Goal: Information Seeking & Learning: Learn about a topic

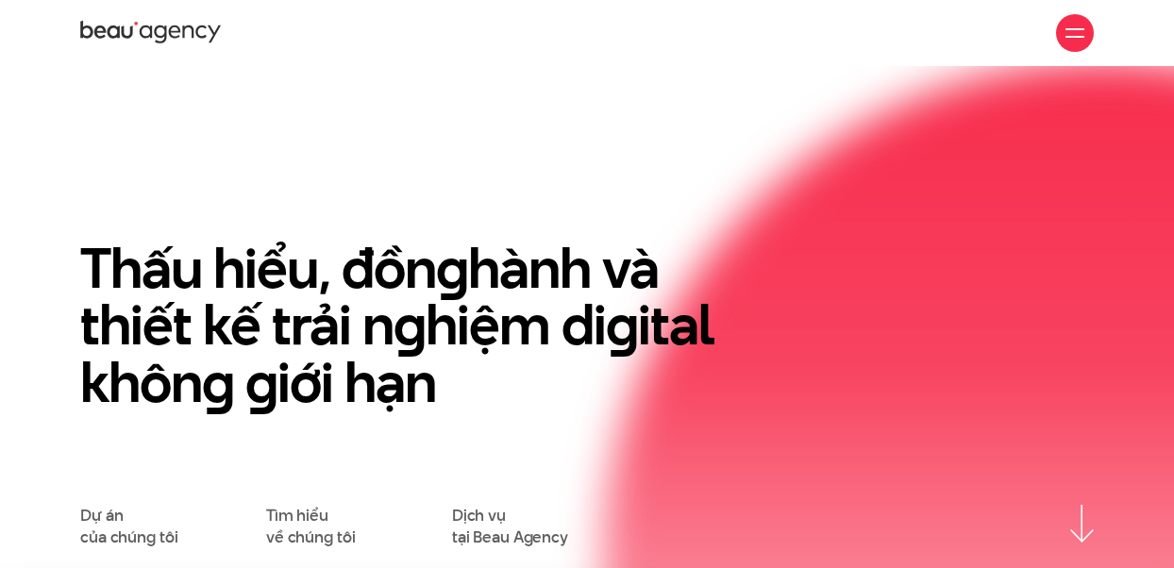
click at [1062, 32] on div at bounding box center [1075, 33] width 38 height 38
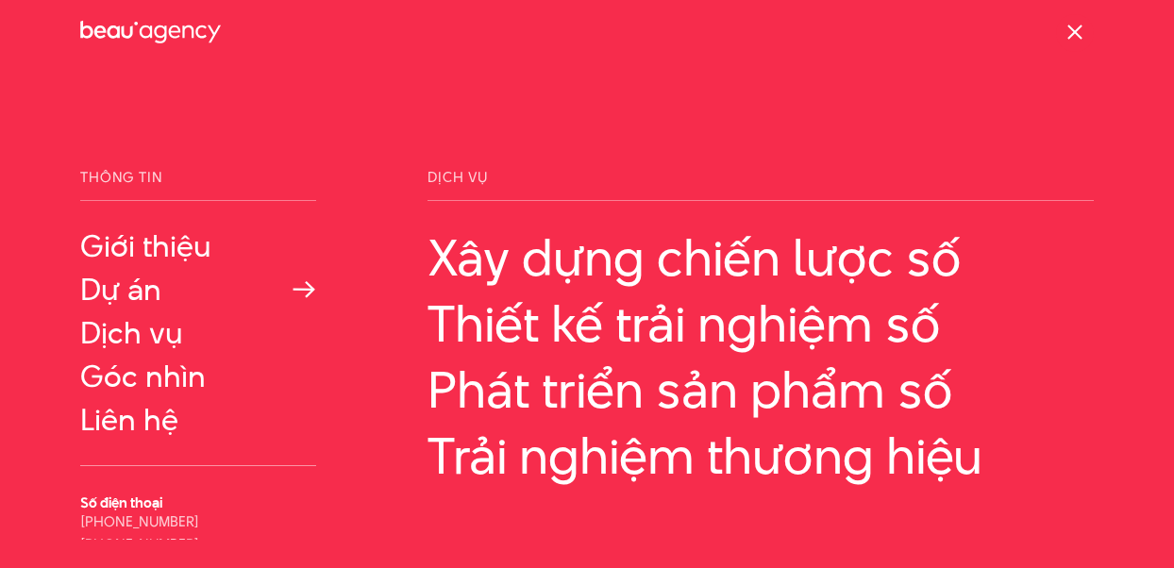
click at [132, 307] on link "Dự án" at bounding box center [198, 290] width 236 height 34
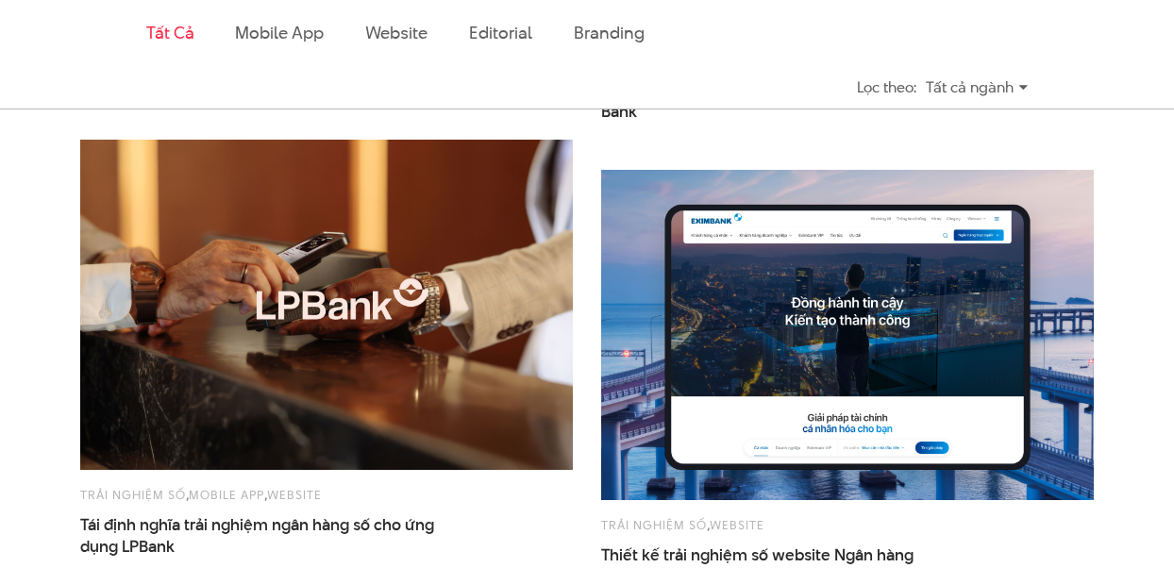
scroll to position [902, 0]
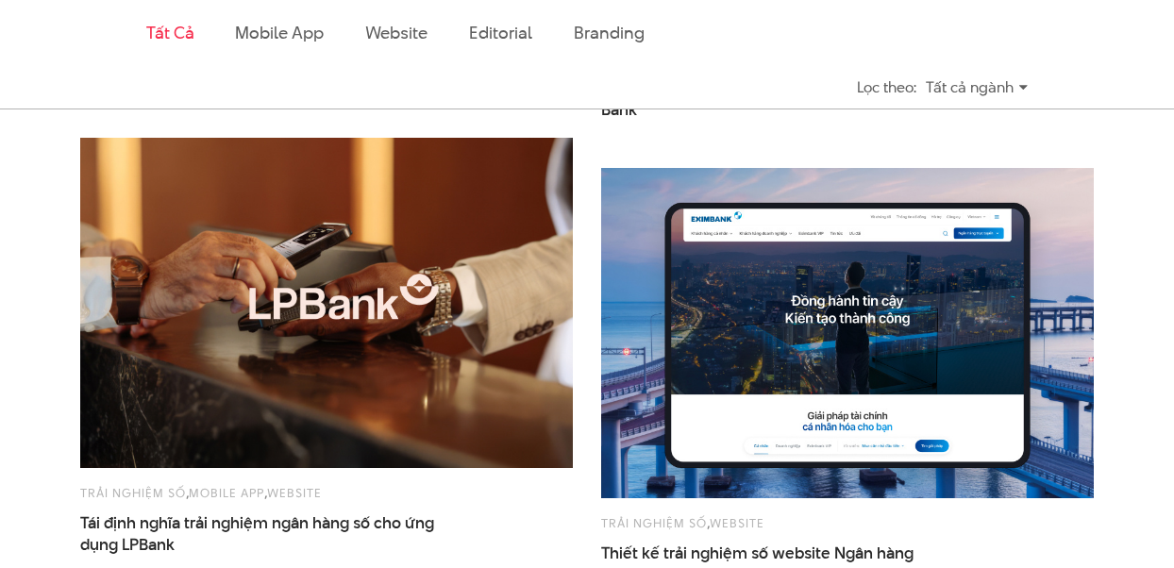
click at [443, 231] on img at bounding box center [327, 303] width 542 height 363
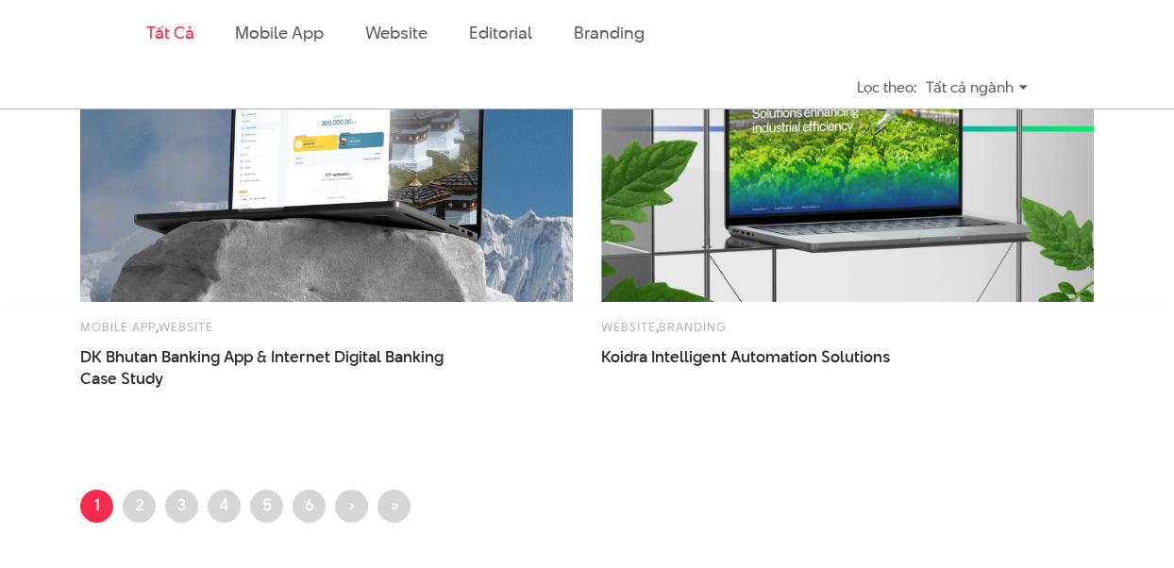
scroll to position [2932, 0]
